Goal: Task Accomplishment & Management: Use online tool/utility

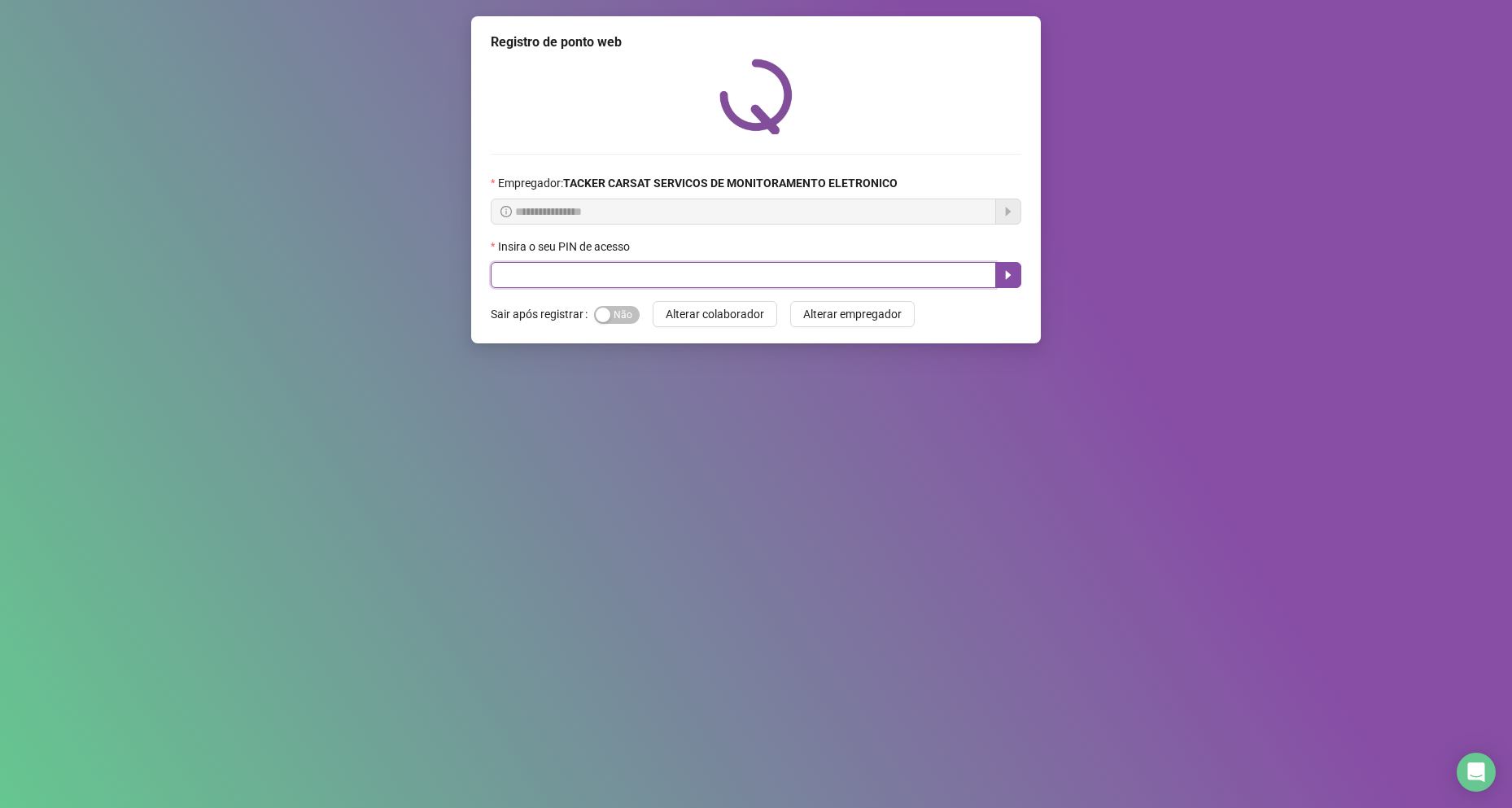
click at [932, 283] on input "text" at bounding box center [743, 275] width 506 height 26
type input "*****"
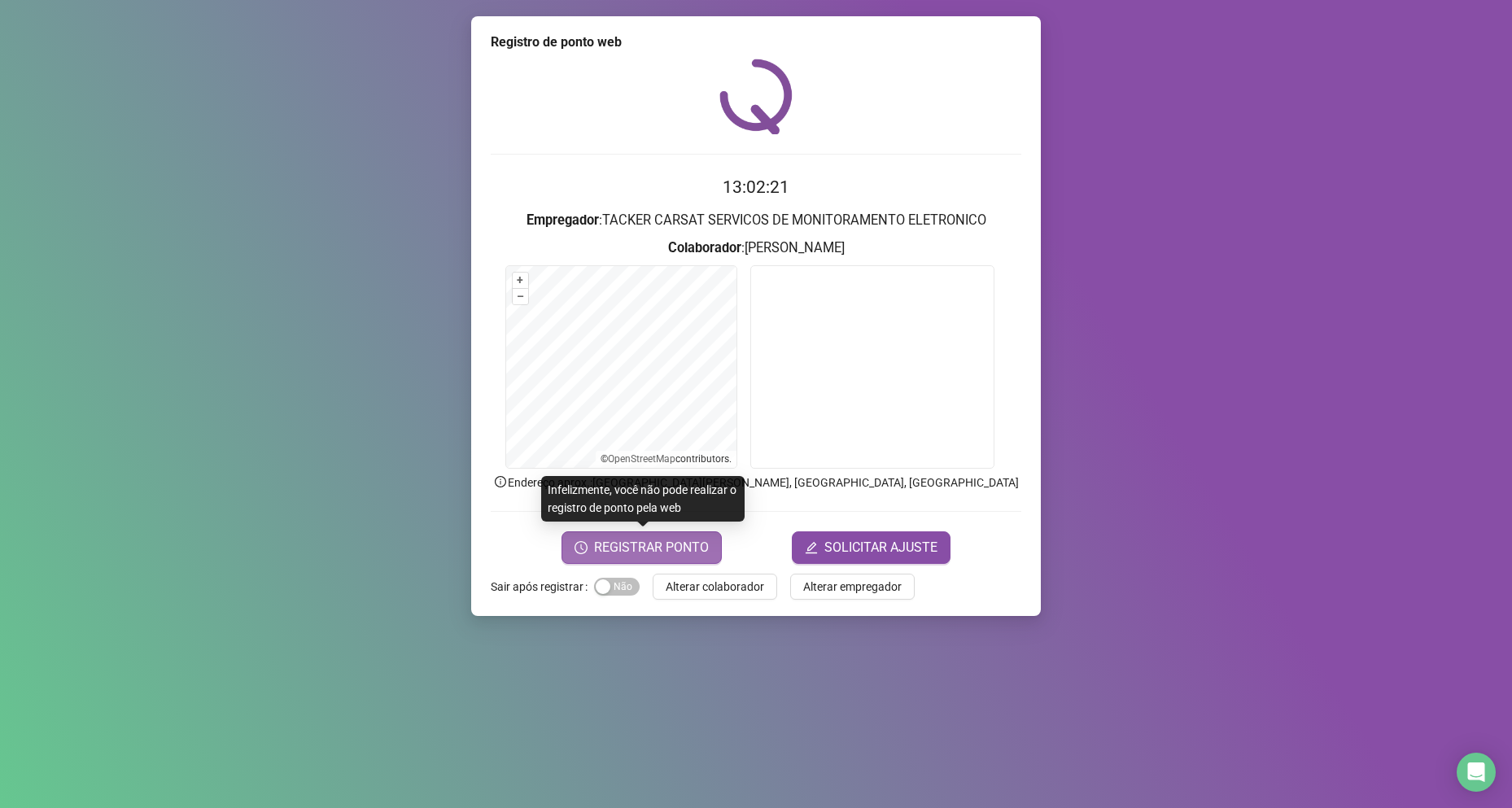
click at [689, 550] on span "REGISTRAR PONTO" at bounding box center [652, 548] width 114 height 20
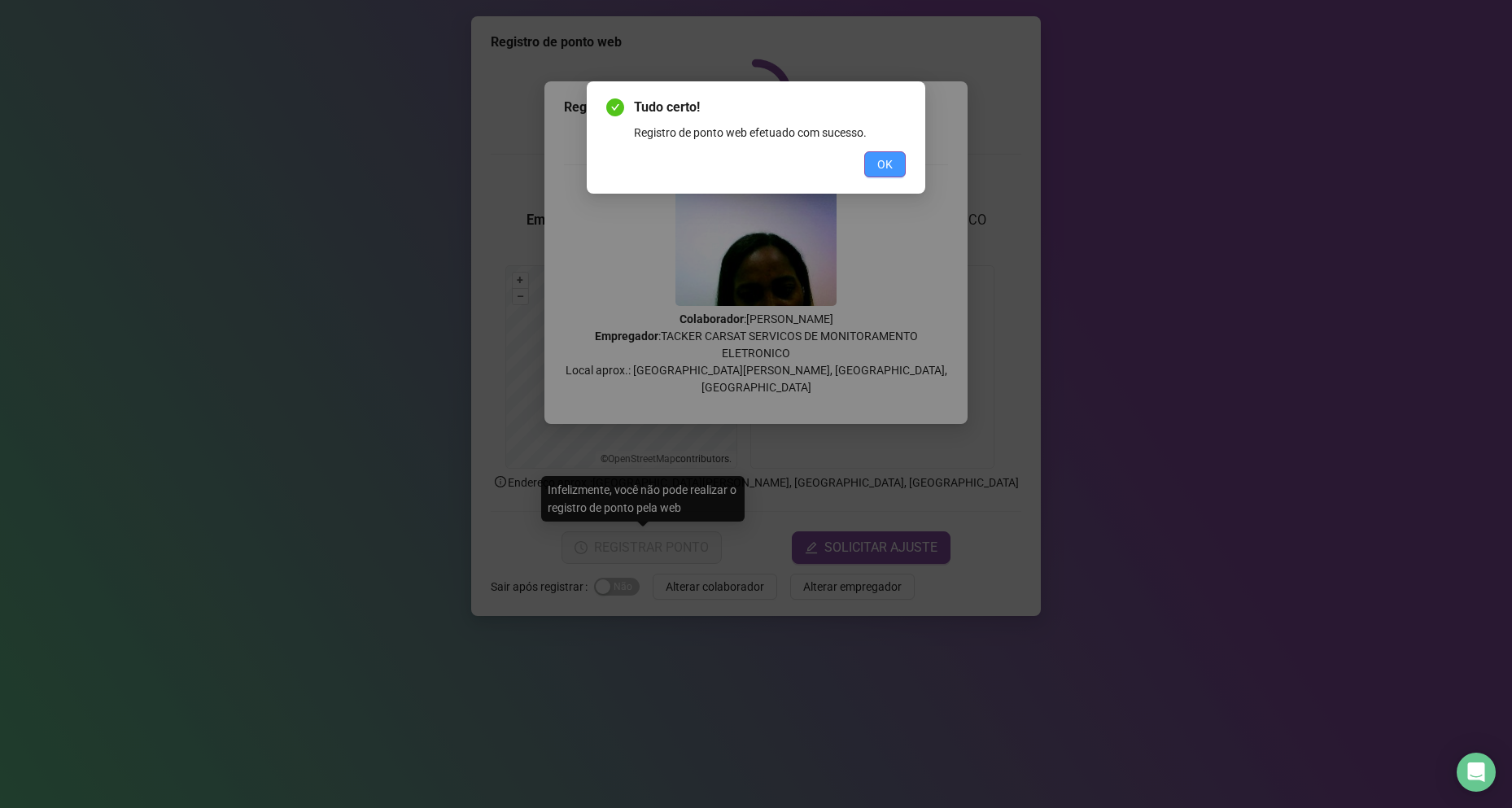
click at [895, 168] on button "OK" at bounding box center [885, 165] width 41 height 26
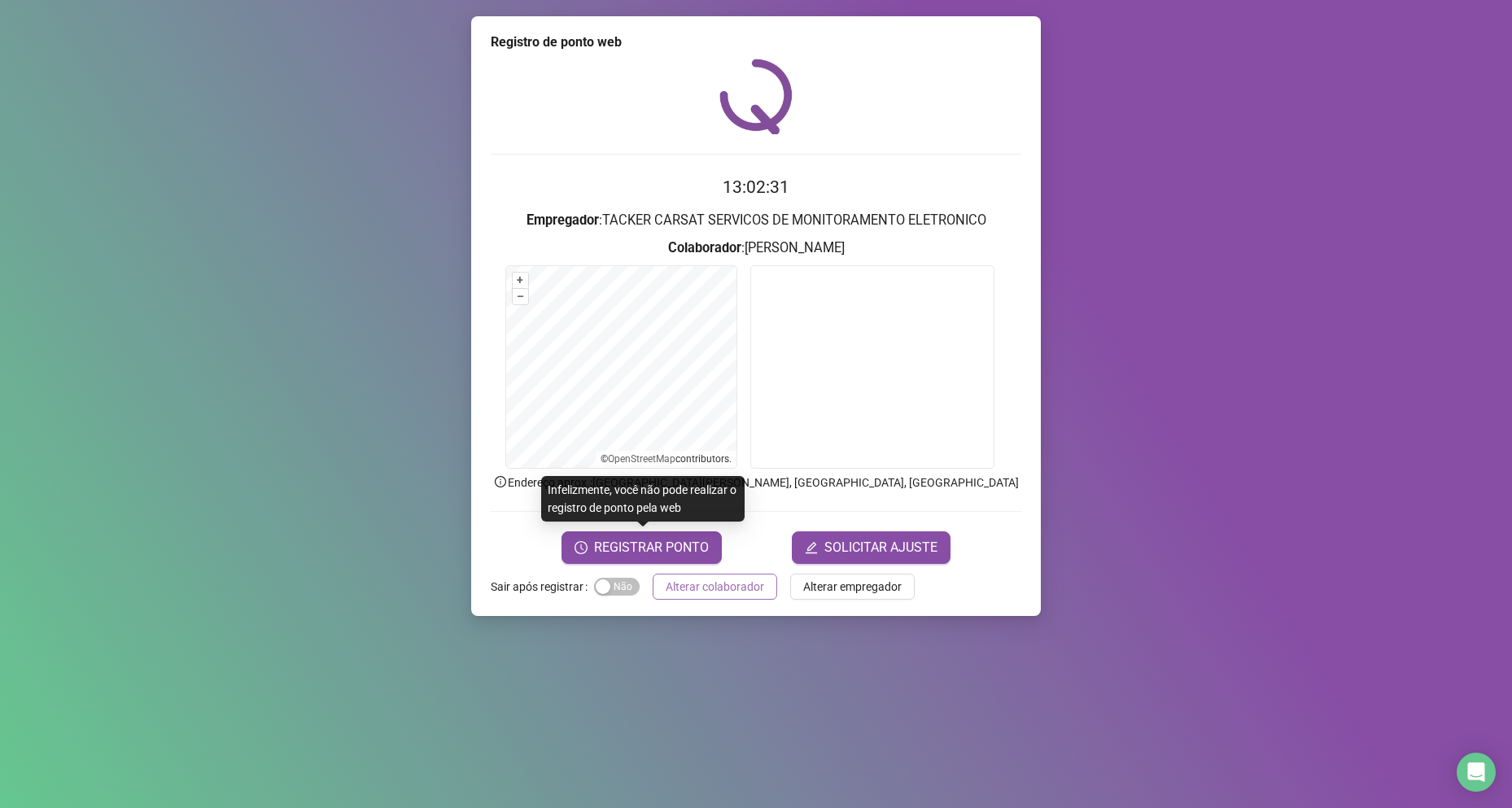
click at [736, 584] on span "Alterar colaborador" at bounding box center [716, 586] width 99 height 18
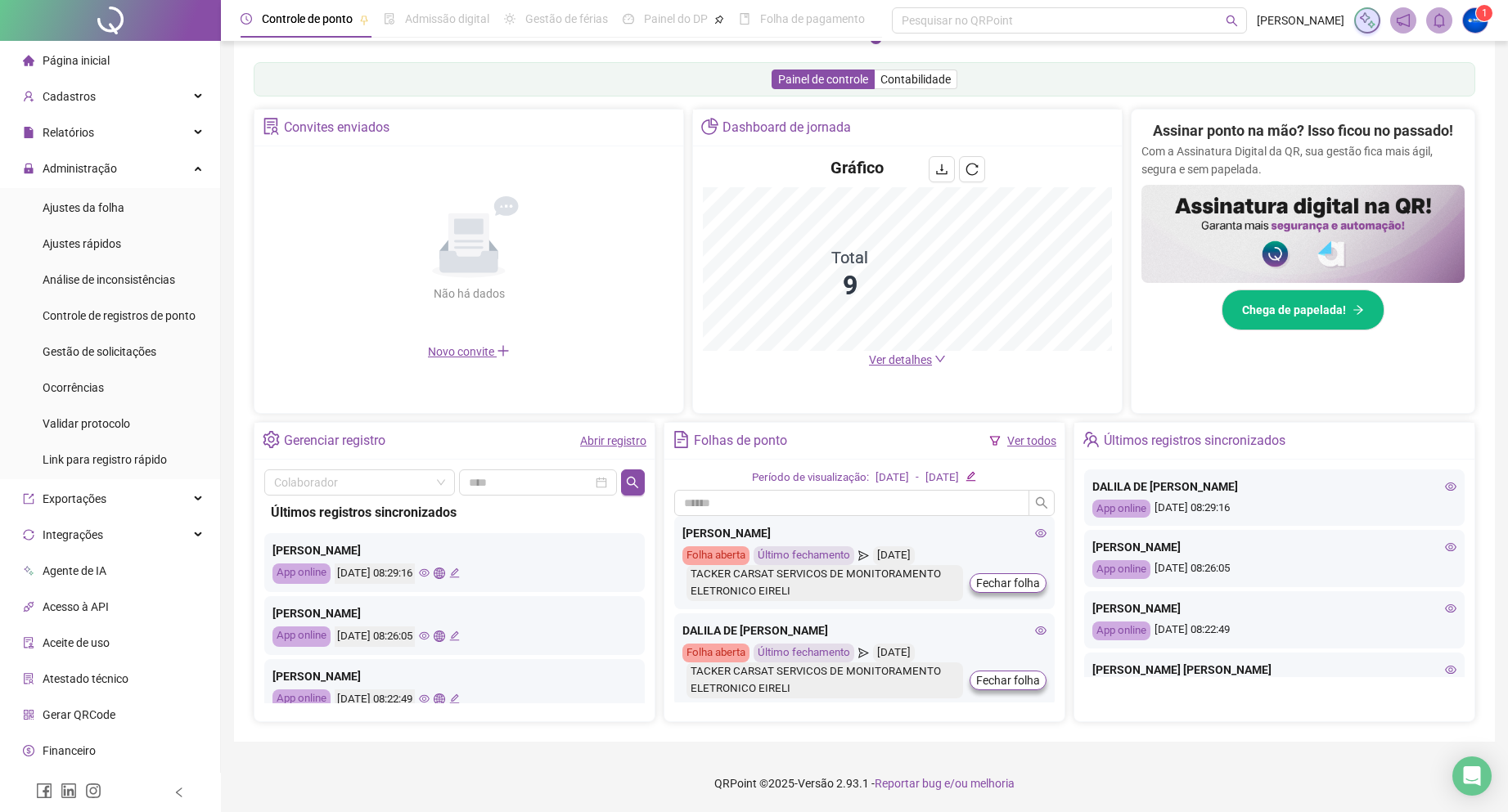
scroll to position [363, 0]
